Goal: Information Seeking & Learning: Learn about a topic

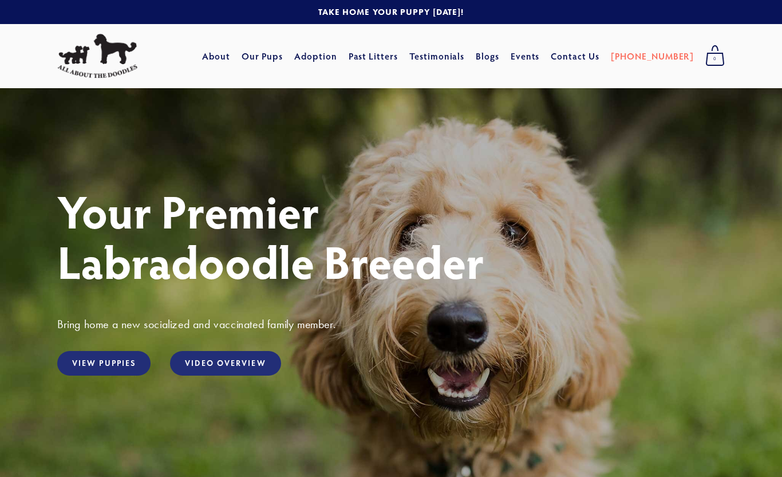
click at [230, 53] on link "About" at bounding box center [216, 56] width 28 height 21
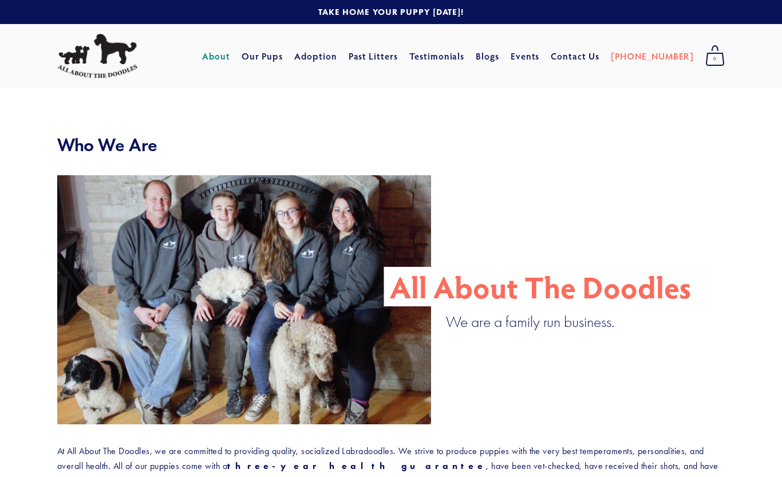
click at [283, 57] on link "Our Pups" at bounding box center [263, 56] width 42 height 21
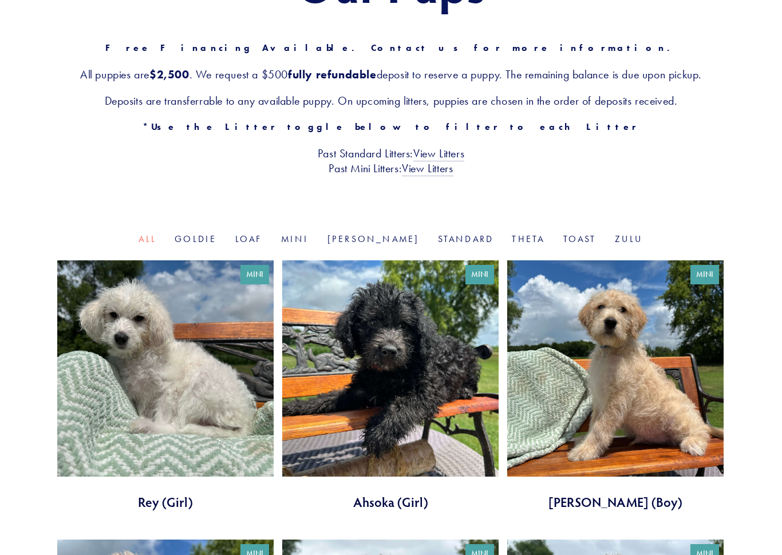
scroll to position [189, 0]
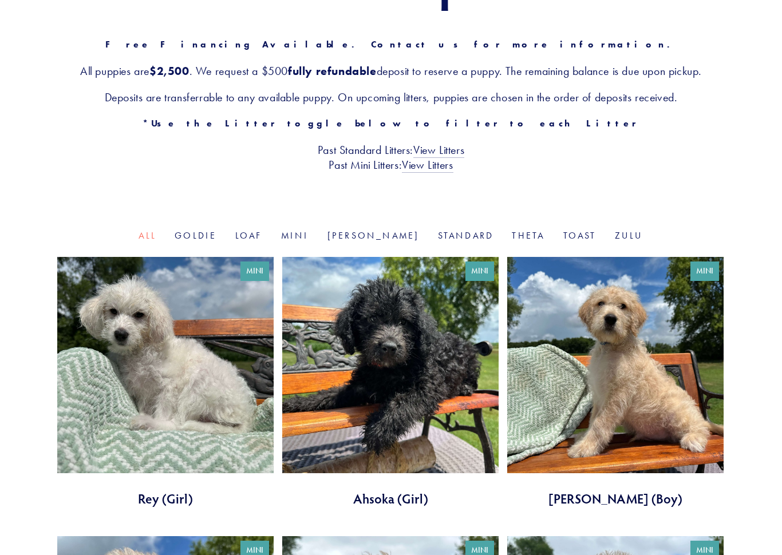
click at [309, 230] on link "Mini" at bounding box center [295, 235] width 28 height 11
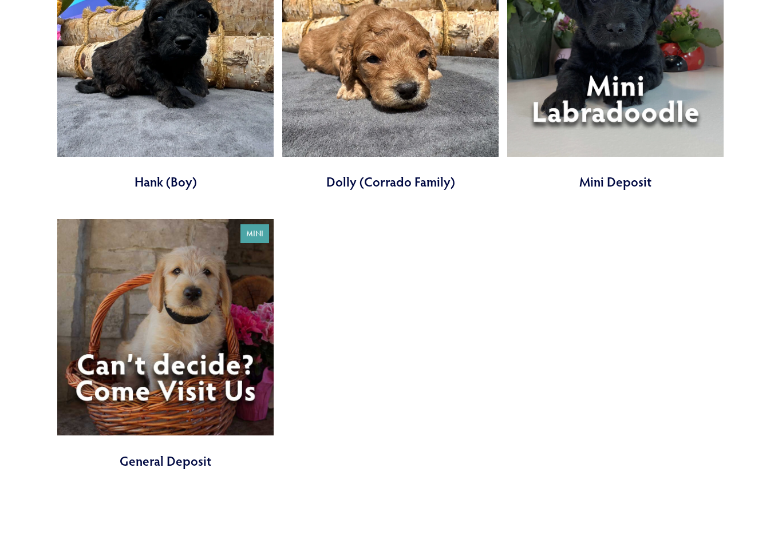
scroll to position [2186, 0]
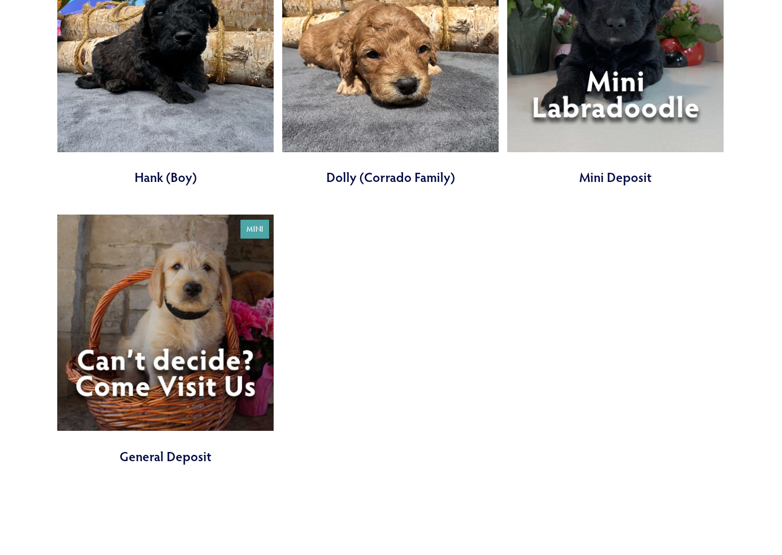
click at [171, 346] on link at bounding box center [165, 340] width 216 height 251
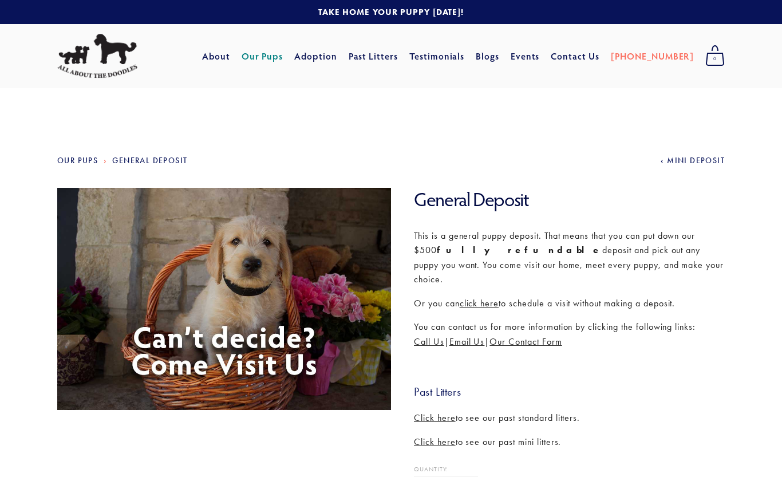
click at [337, 59] on link "Adoption" at bounding box center [315, 56] width 43 height 21
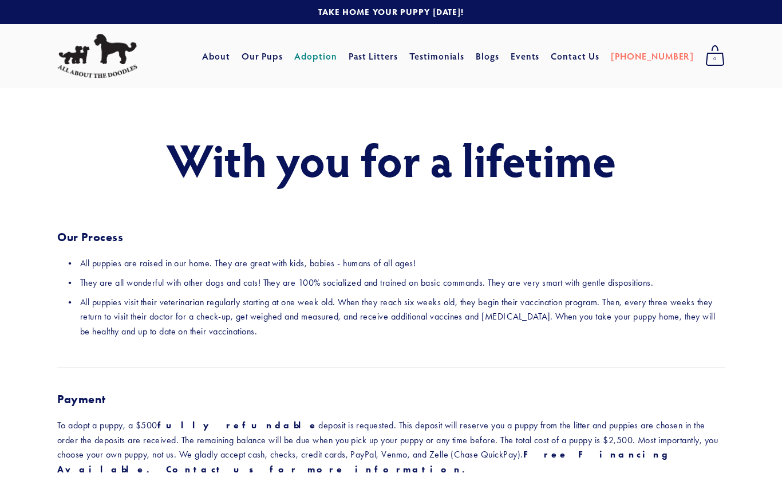
click at [283, 57] on link "Our Pups" at bounding box center [263, 56] width 42 height 21
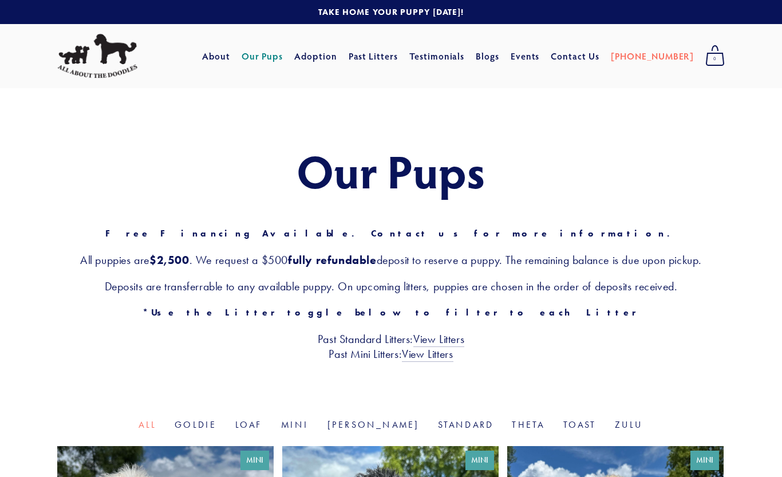
click at [216, 427] on link "Goldie" at bounding box center [196, 424] width 42 height 11
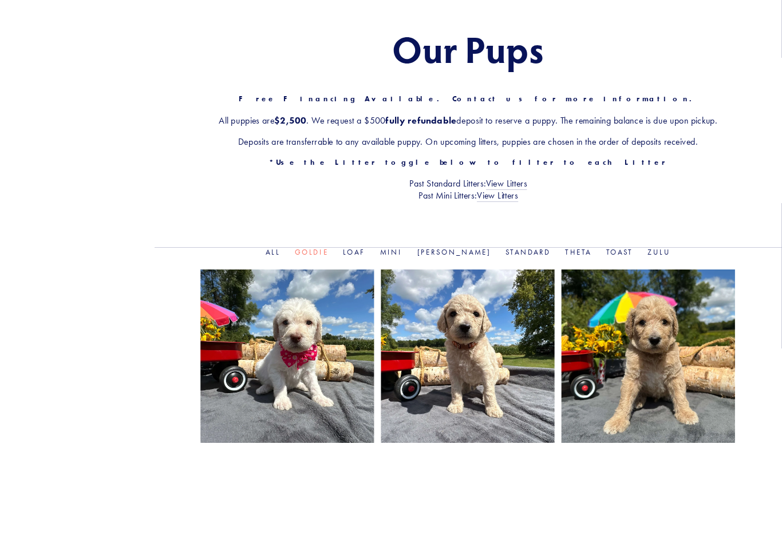
scroll to position [283, 0]
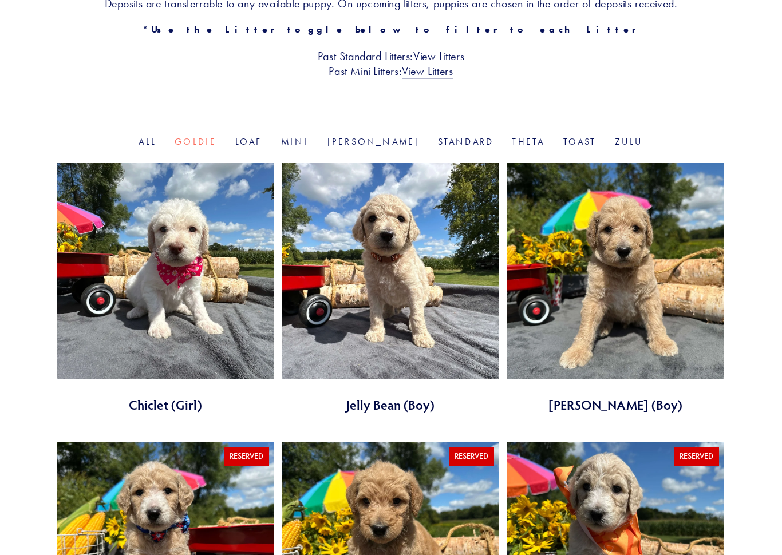
click at [156, 143] on link "All" at bounding box center [148, 141] width 18 height 11
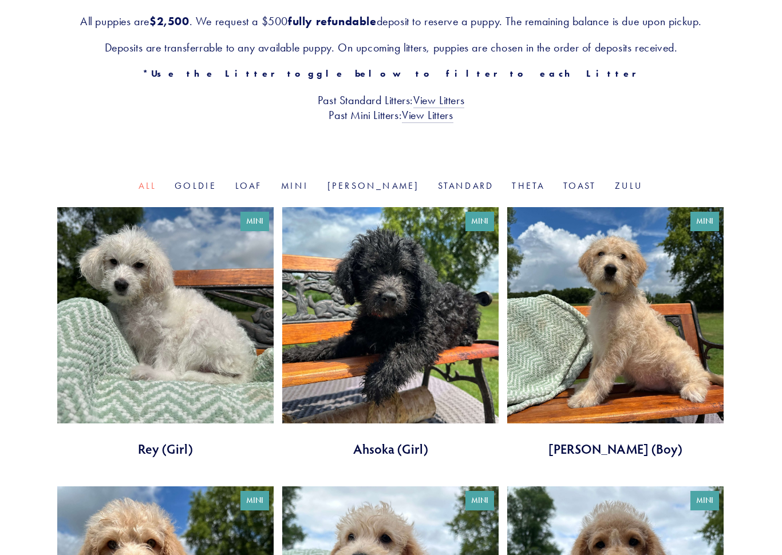
scroll to position [245, 0]
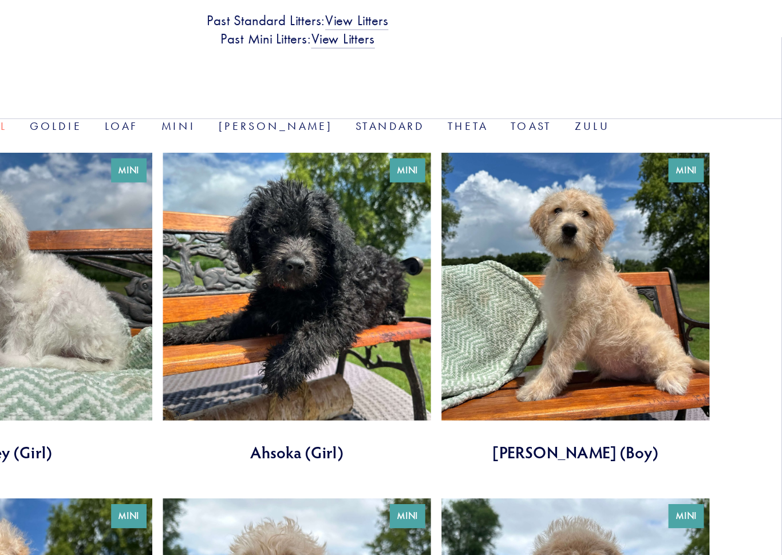
click at [511, 240] on link at bounding box center [615, 326] width 216 height 251
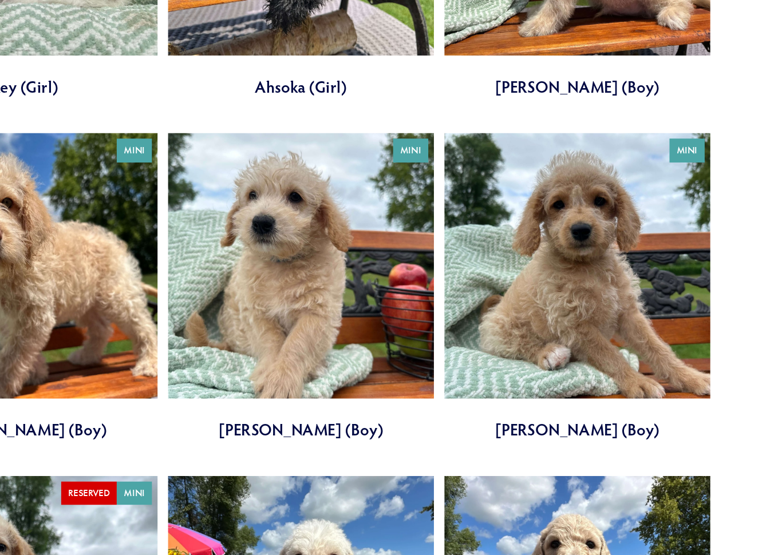
scroll to position [514, 0]
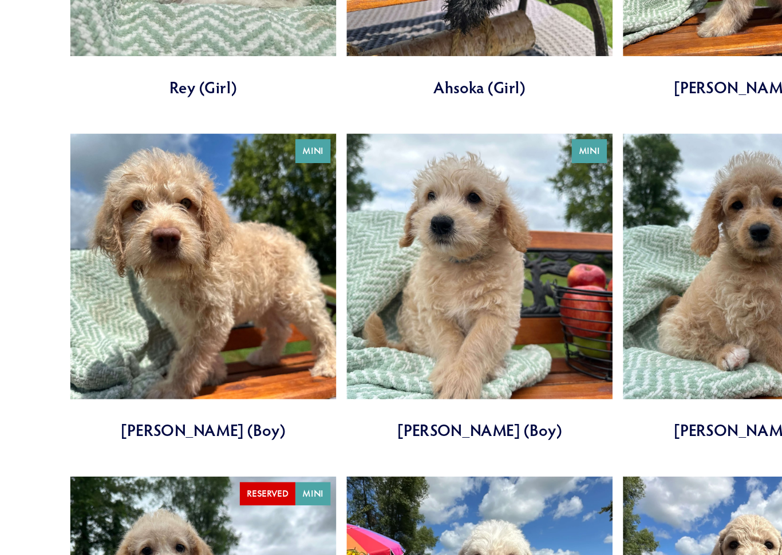
click at [457, 271] on link at bounding box center [390, 337] width 216 height 251
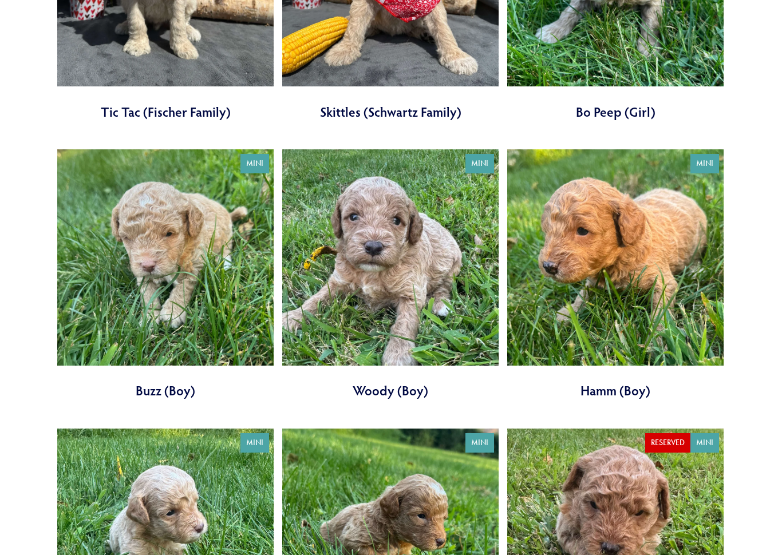
scroll to position [1694, 0]
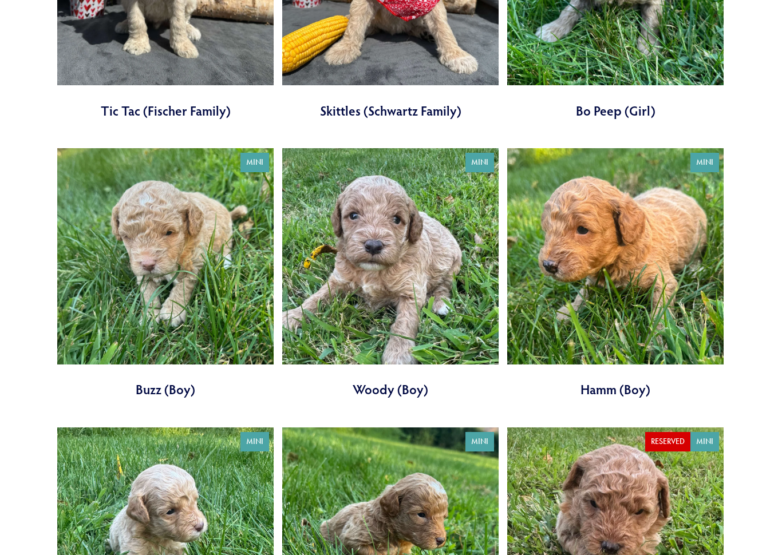
click at [676, 296] on link at bounding box center [615, 273] width 216 height 251
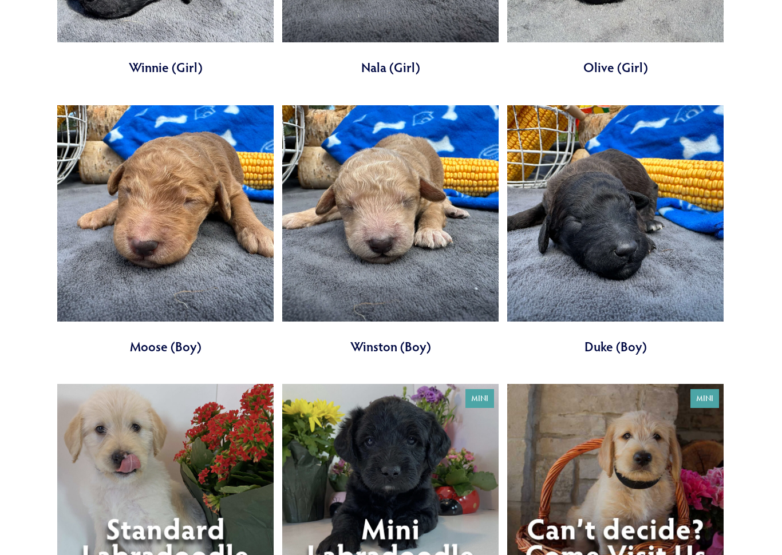
scroll to position [3415, 0]
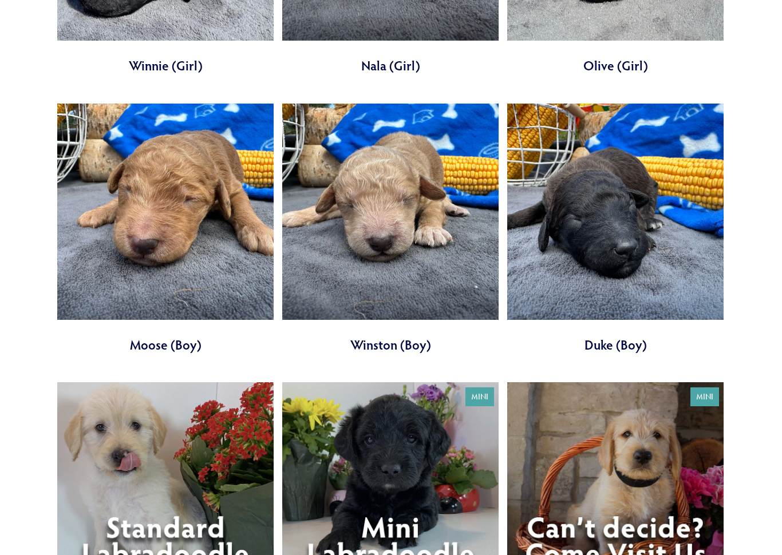
click at [177, 270] on link at bounding box center [165, 229] width 216 height 251
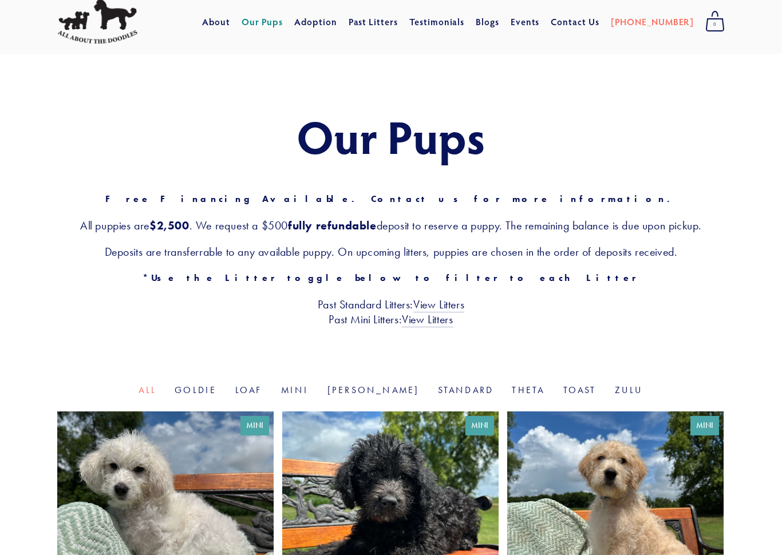
scroll to position [39, 0]
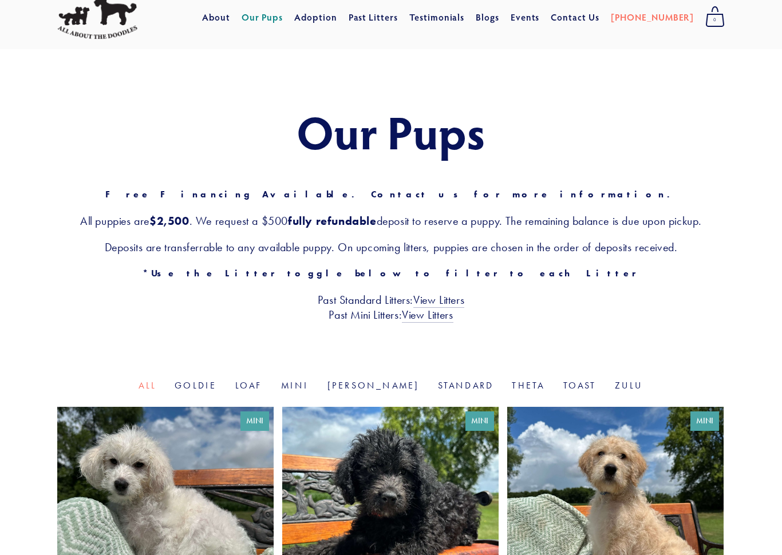
click at [216, 389] on link "Goldie" at bounding box center [196, 385] width 42 height 11
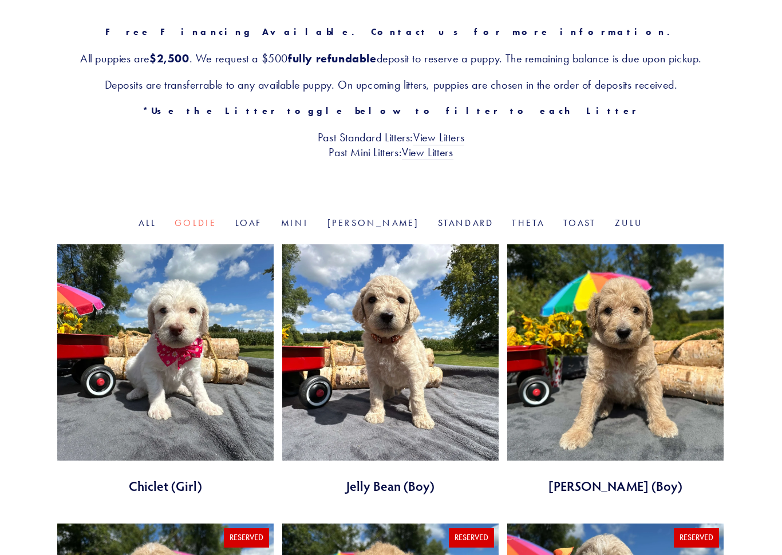
scroll to position [203, 0]
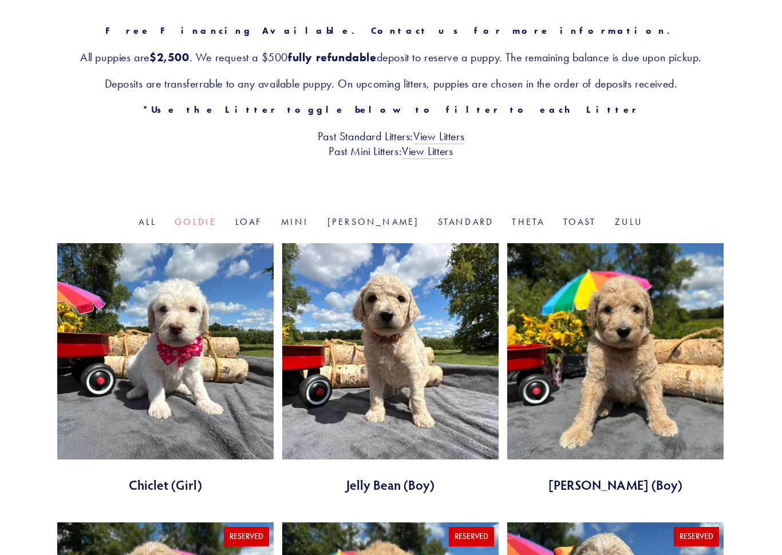
click at [437, 378] on link at bounding box center [390, 368] width 216 height 251
